Goal: Transaction & Acquisition: Obtain resource

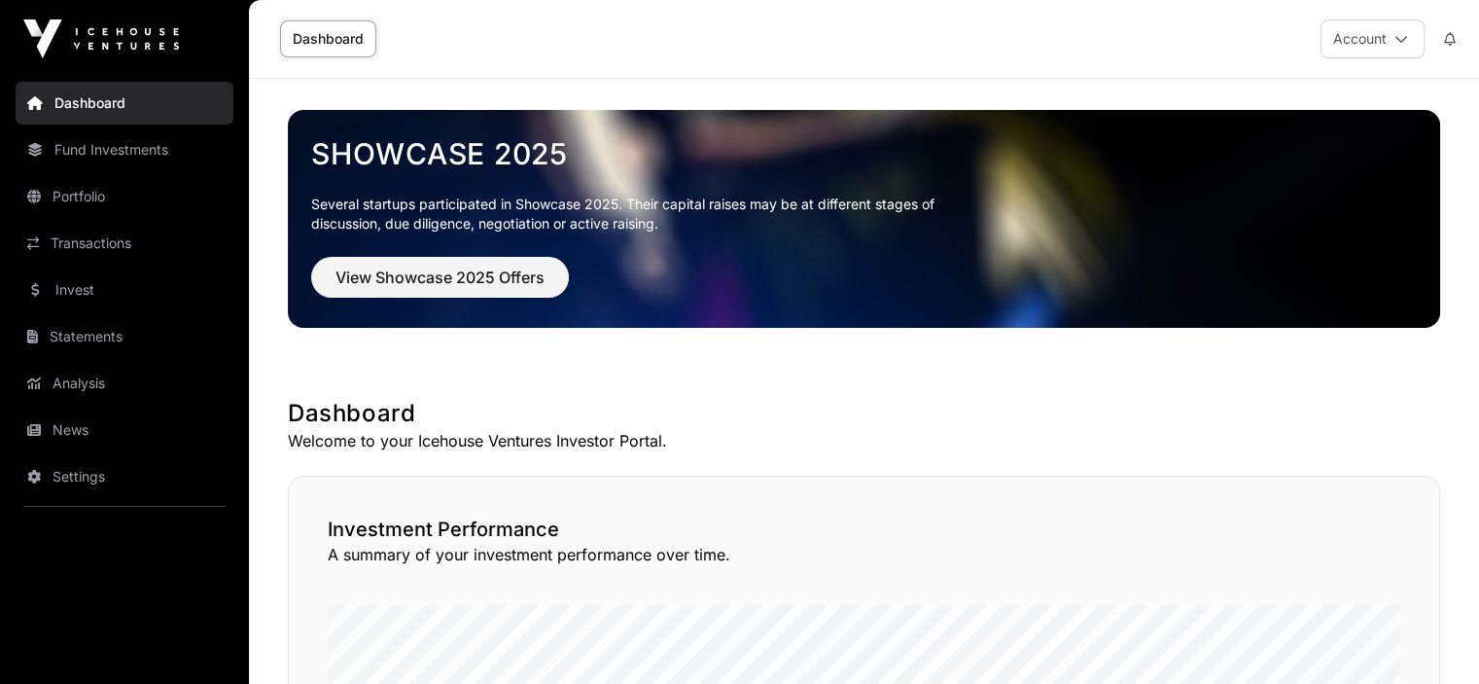
click at [115, 147] on link "Fund Investments" at bounding box center [125, 149] width 218 height 43
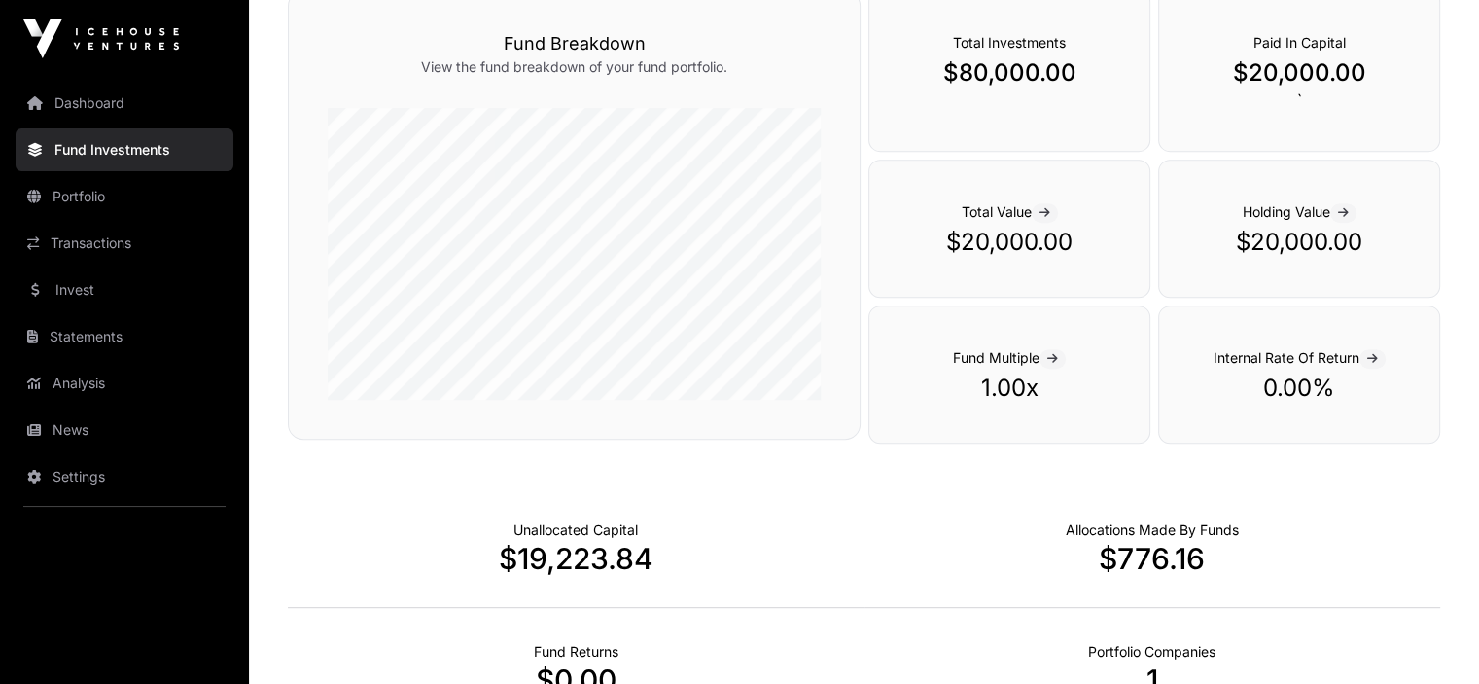
scroll to position [790, 0]
click at [847, 252] on div "Fund Breakdown View the fund breakdown of your fund portfolio." at bounding box center [574, 213] width 573 height 449
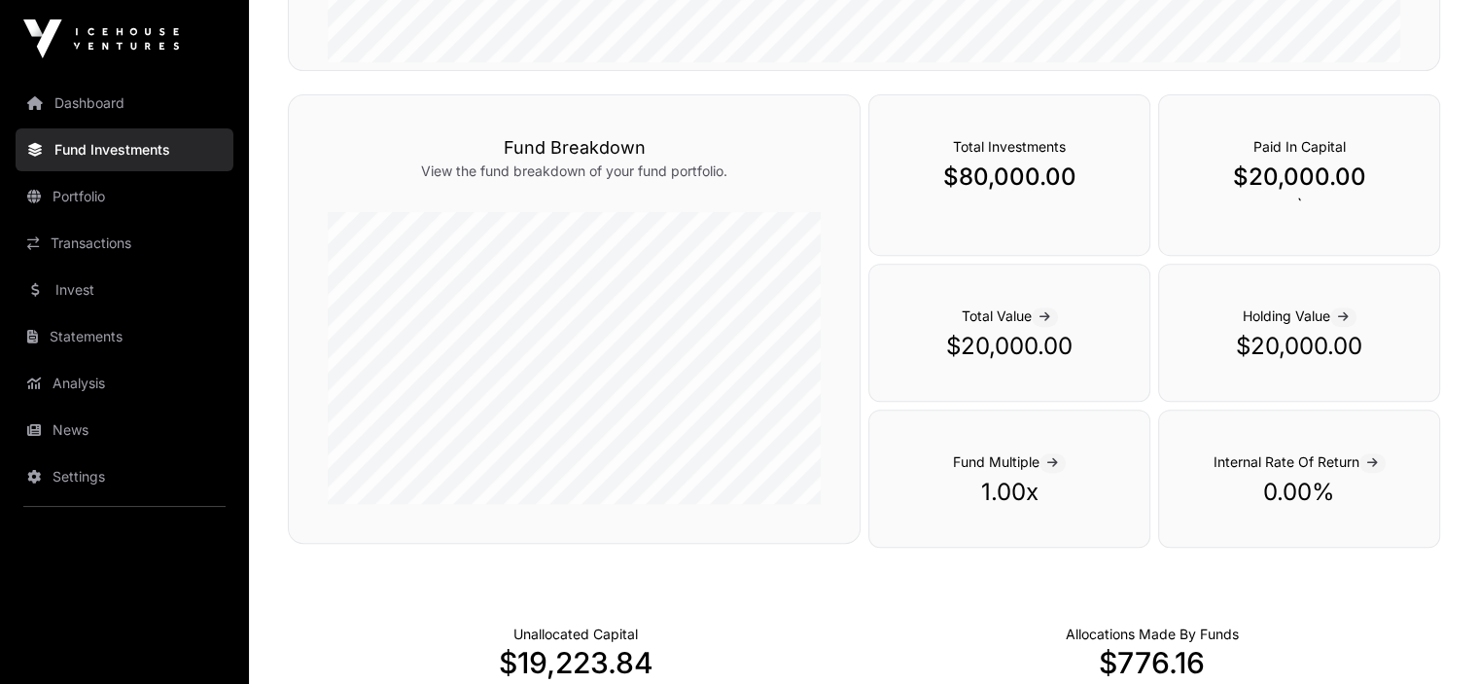
scroll to position [657, 0]
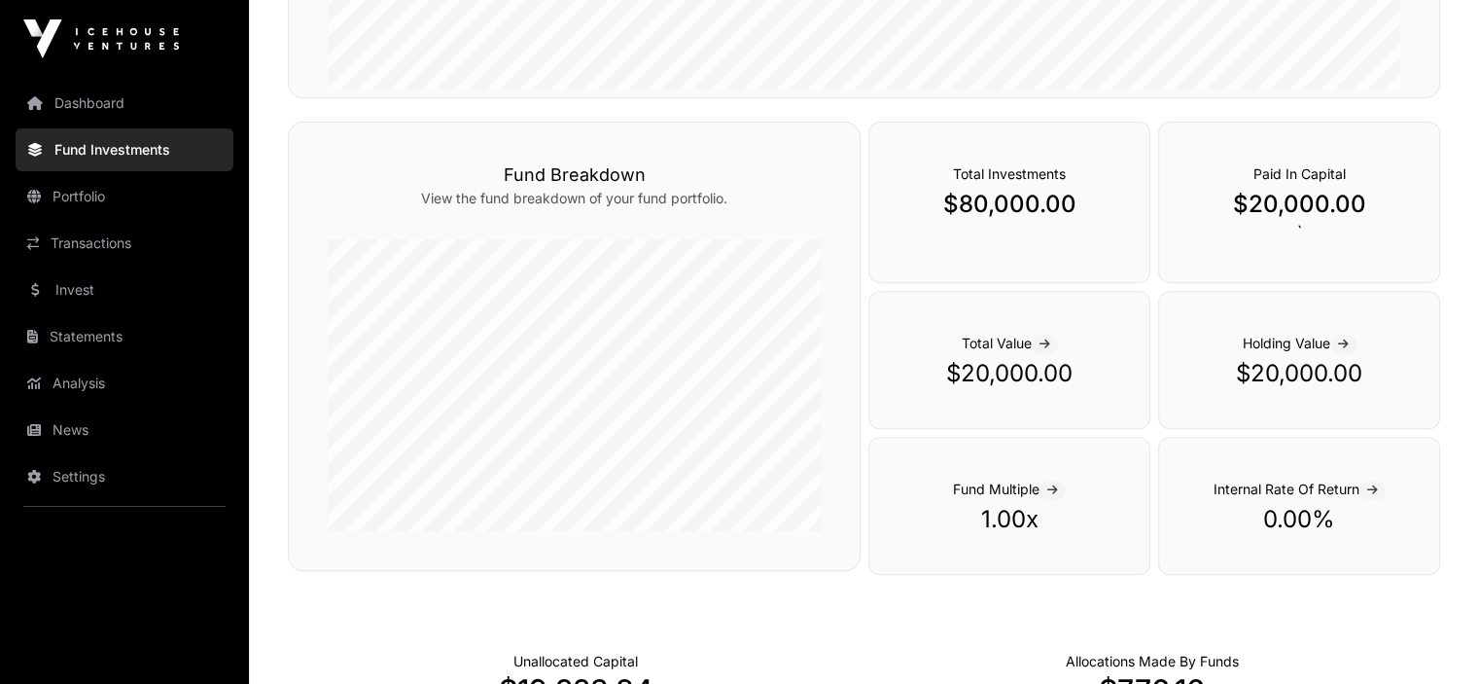
click at [1058, 490] on icon at bounding box center [1052, 490] width 11 height 12
click at [1054, 484] on icon at bounding box center [1052, 490] width 11 height 12
click at [74, 201] on link "Portfolio" at bounding box center [125, 196] width 218 height 43
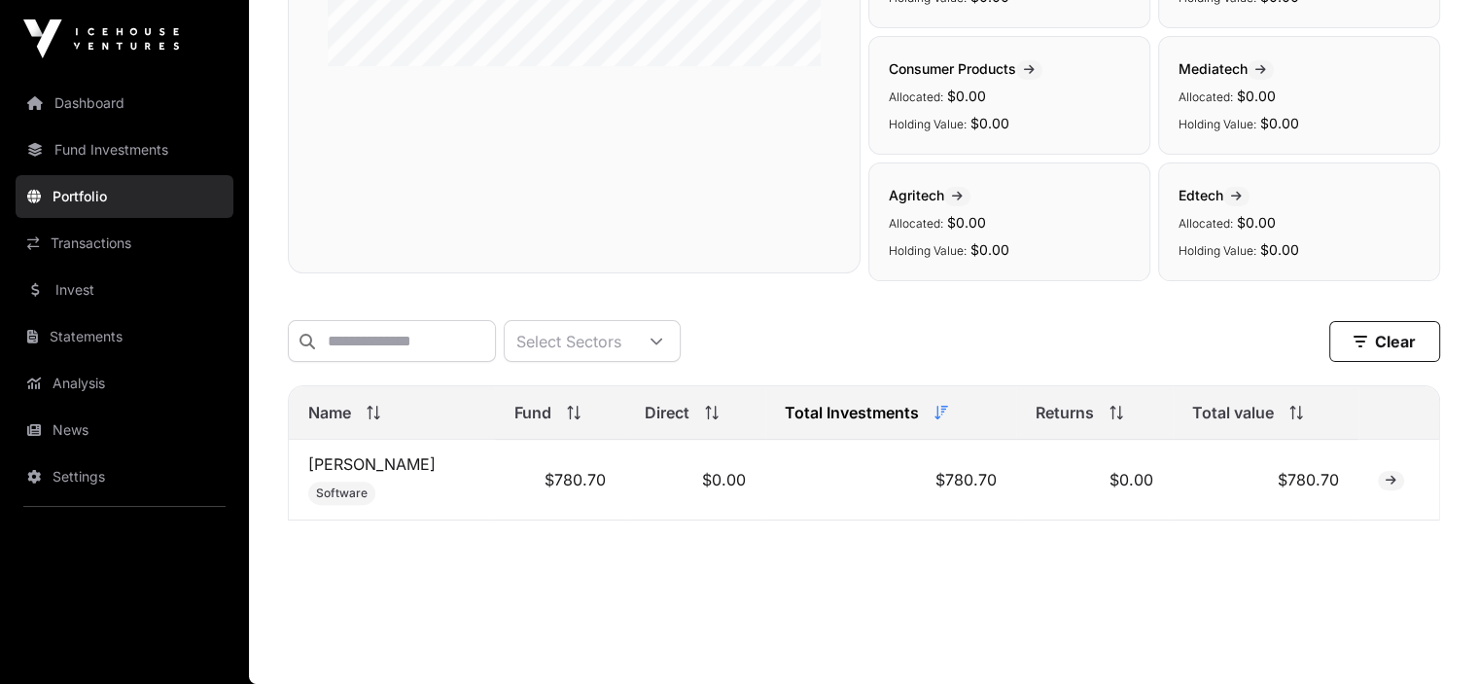
scroll to position [525, 0]
click at [327, 462] on link "[PERSON_NAME]" at bounding box center [371, 463] width 127 height 19
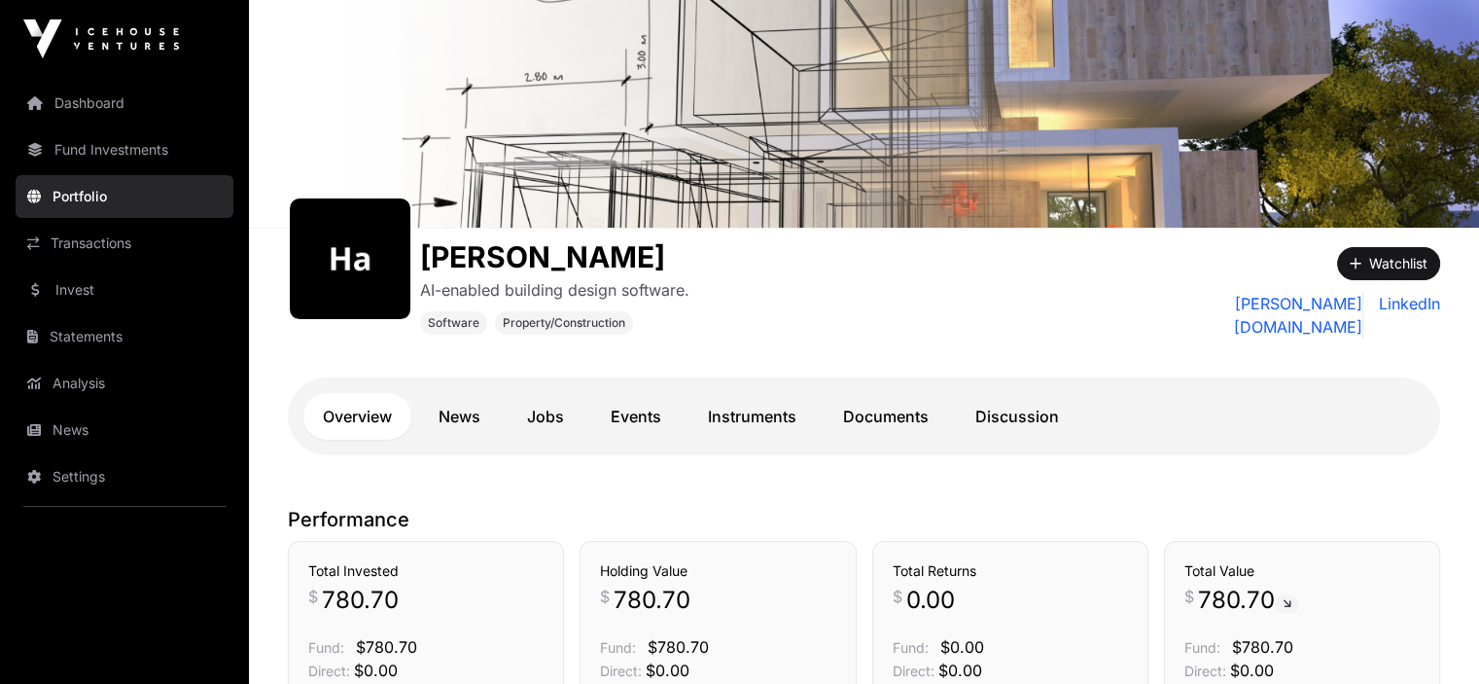
scroll to position [83, 0]
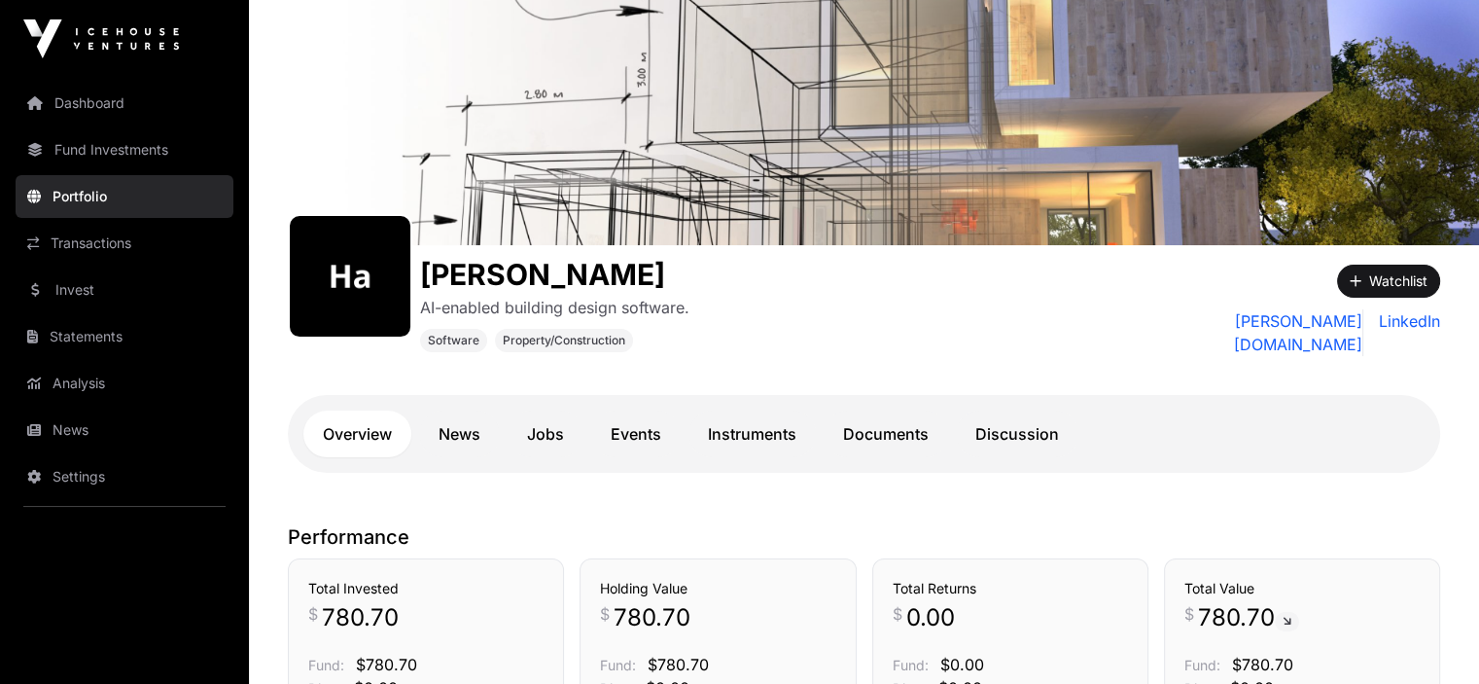
click at [109, 248] on link "Transactions" at bounding box center [125, 243] width 218 height 43
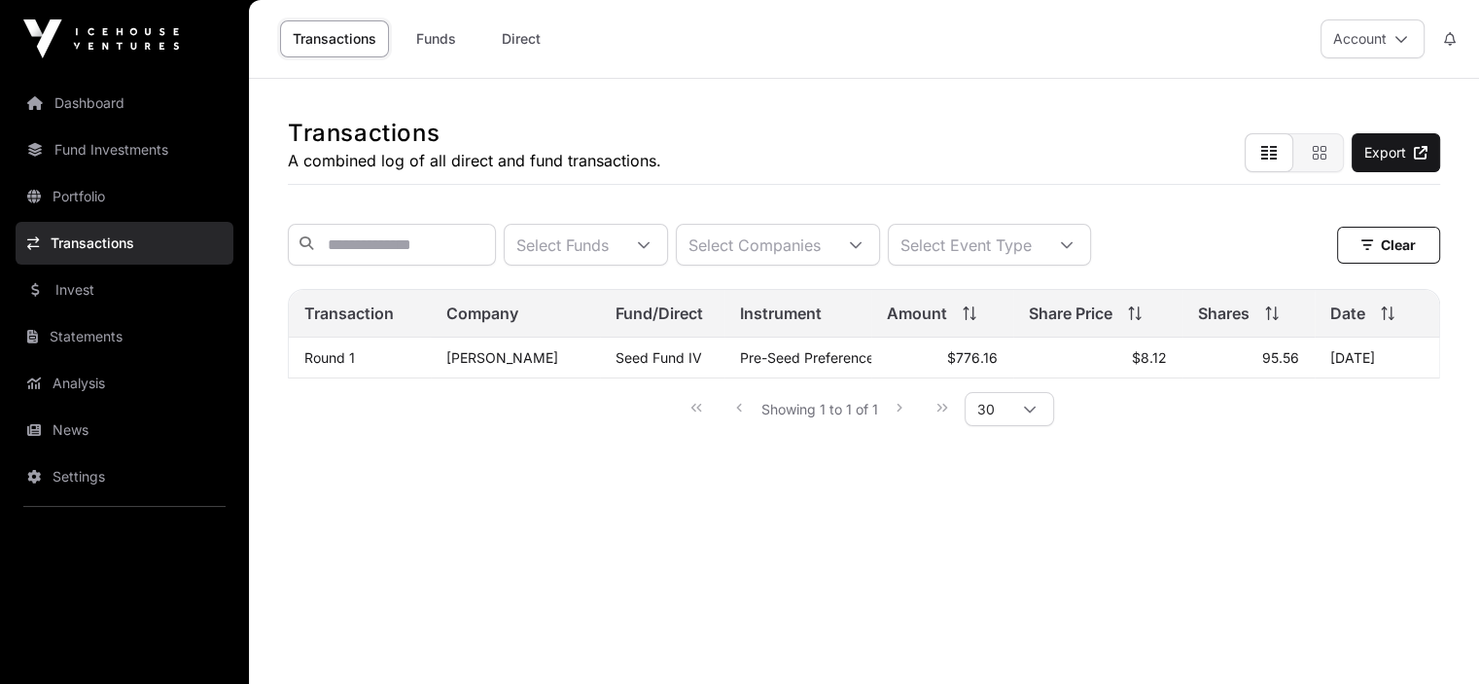
click at [76, 283] on link "Invest" at bounding box center [125, 289] width 218 height 43
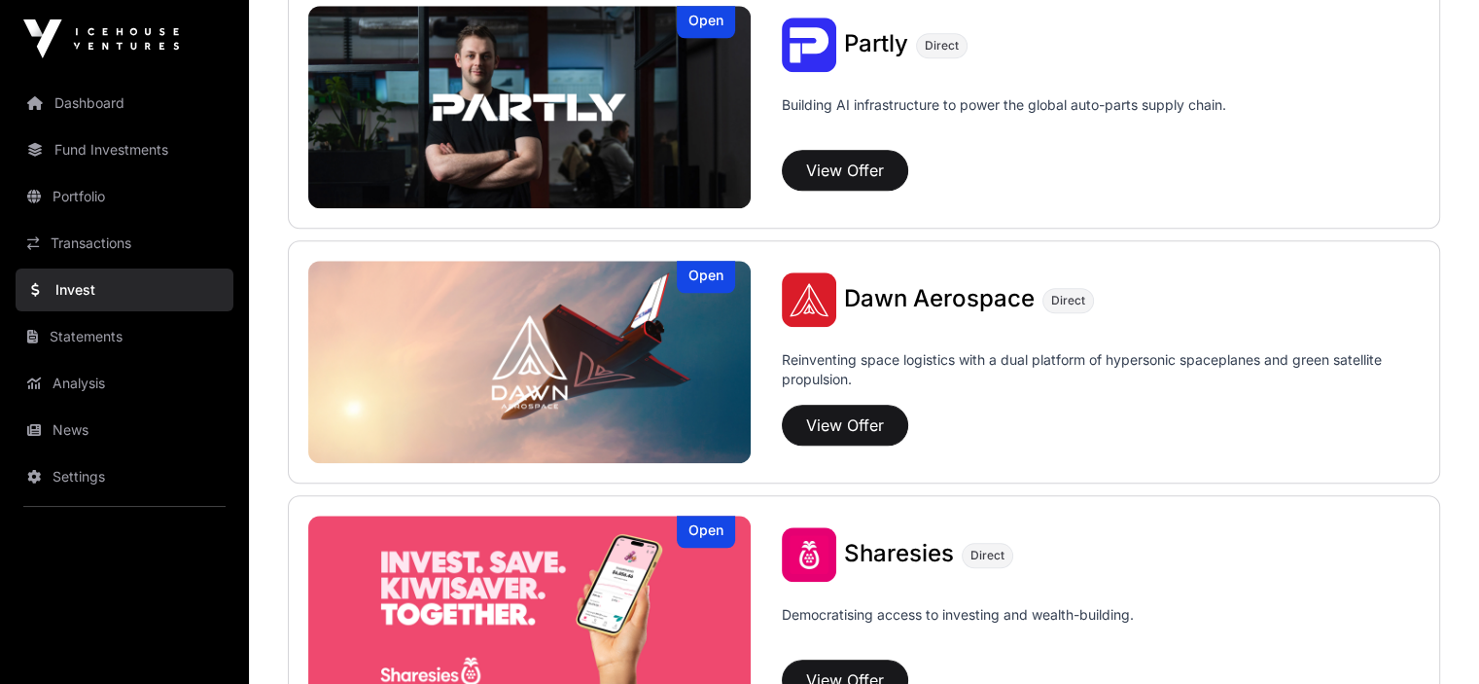
scroll to position [2059, 0]
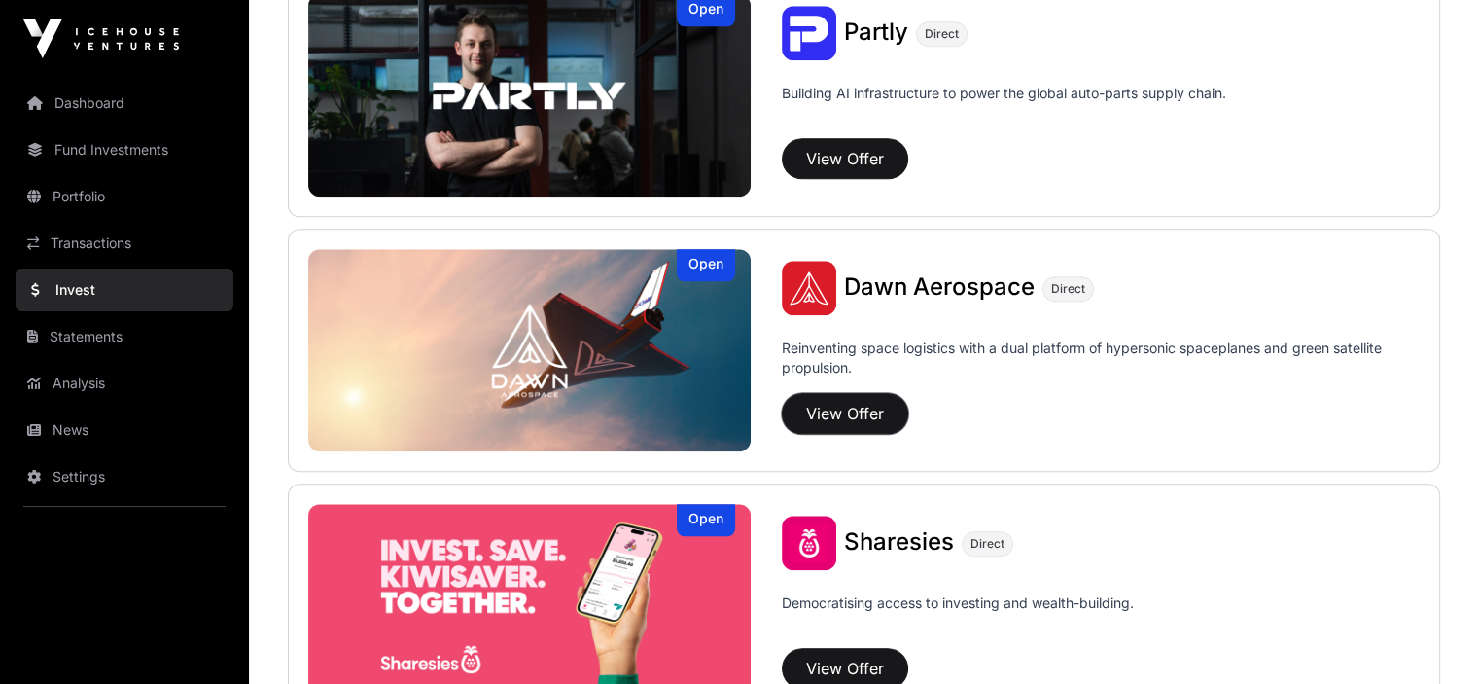
click at [782, 415] on button "View Offer" at bounding box center [845, 413] width 126 height 41
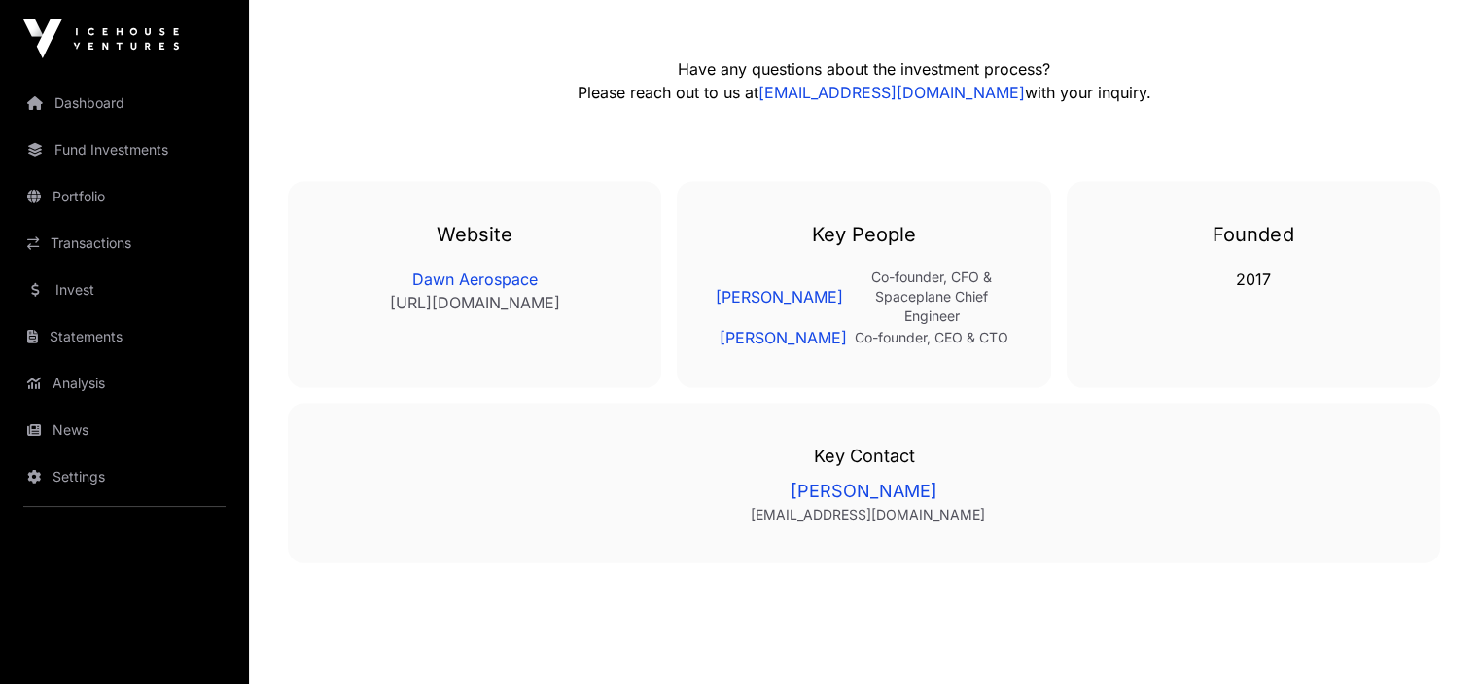
scroll to position [4155, 0]
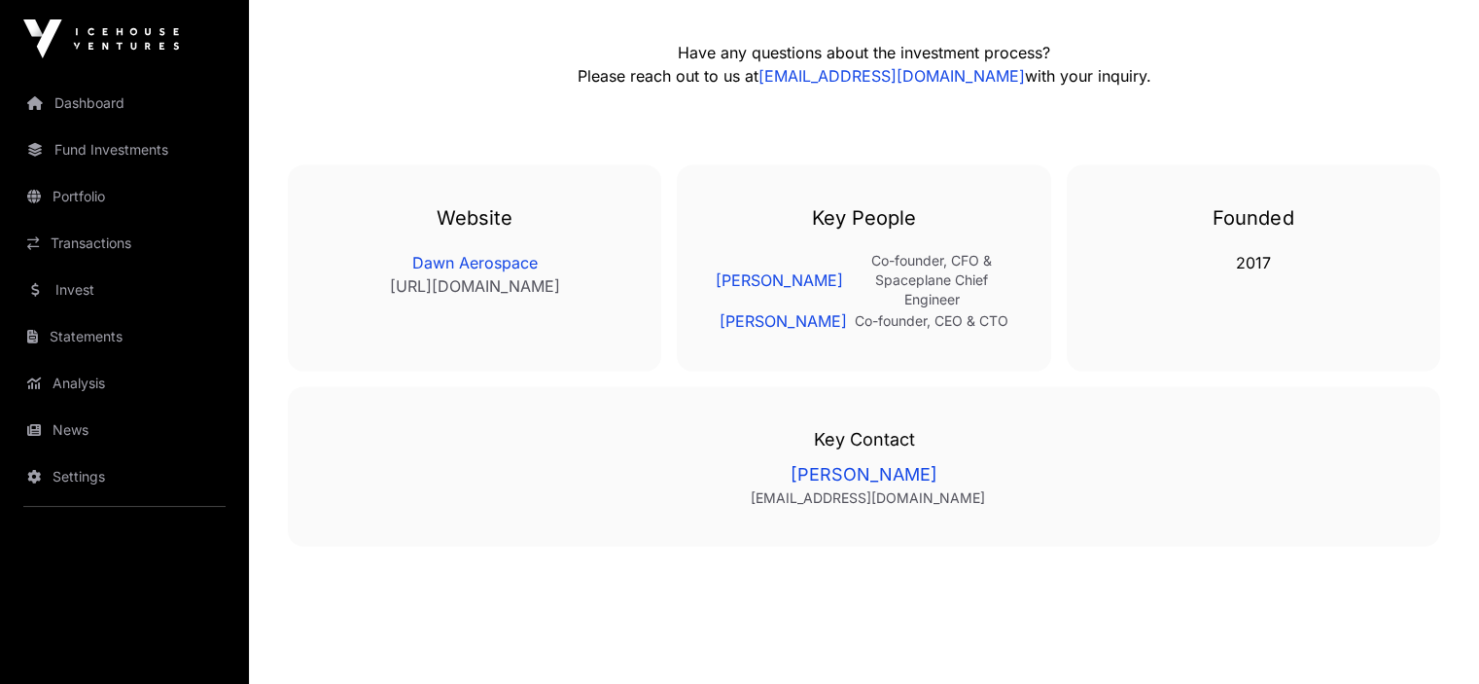
click at [487, 274] on link "Dawn Aerospace" at bounding box center [475, 262] width 296 height 23
